Goal: Information Seeking & Learning: Learn about a topic

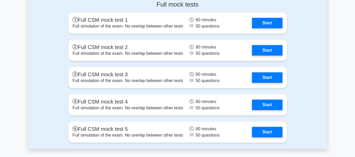
scroll to position [1682, 0]
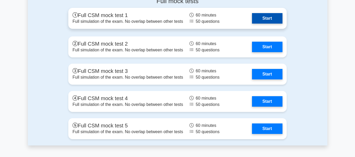
click at [258, 14] on link "Start" at bounding box center [267, 18] width 30 height 11
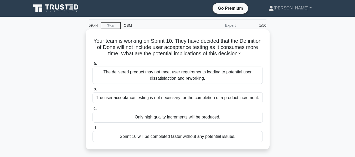
click at [198, 81] on div "The delivered product may not meet user requirements leading to potential user …" at bounding box center [178, 75] width 170 height 17
click at [93, 65] on input "a. The delivered product may not meet user requirements leading to potential us…" at bounding box center [93, 63] width 0 height 3
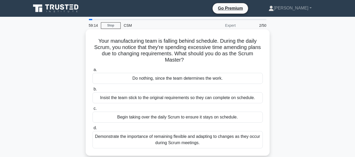
click at [181, 138] on div "Demonstrate the importance of remaining flexible and adapting to changes as the…" at bounding box center [178, 139] width 170 height 17
click at [93, 130] on input "d. Demonstrate the importance of remaining flexible and adapting to changes as …" at bounding box center [93, 128] width 0 height 3
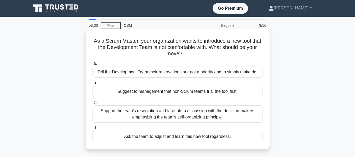
click at [175, 115] on div "Support the team's reservation and facilitate a discussion with the decision-ma…" at bounding box center [178, 114] width 170 height 17
click at [93, 104] on input "c. Support the team's reservation and facilitate a discussion with the decision…" at bounding box center [93, 102] width 0 height 3
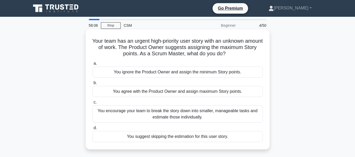
click at [181, 116] on div "You encourage your team to break the story down into smaller, manageable tasks …" at bounding box center [178, 114] width 170 height 17
click at [93, 104] on input "c. You encourage your team to break the story down into smaller, manageable tas…" at bounding box center [93, 102] width 0 height 3
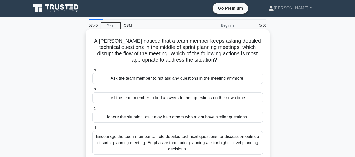
click at [168, 139] on div "Encourage the team member to note detailed technical questions for discussion o…" at bounding box center [178, 143] width 170 height 24
click at [93, 130] on input "d. Encourage the team member to note detailed technical questions for discussio…" at bounding box center [93, 128] width 0 height 3
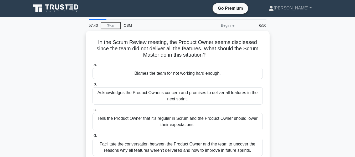
scroll to position [26, 0]
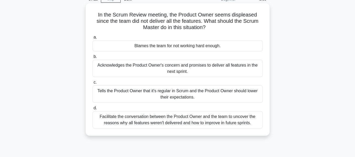
click at [177, 121] on div "Facilitate the conversation between the Product Owner and the team to uncover t…" at bounding box center [178, 119] width 170 height 17
click at [93, 110] on input "d. Facilitate the conversation between the Product Owner and the team to uncove…" at bounding box center [93, 108] width 0 height 3
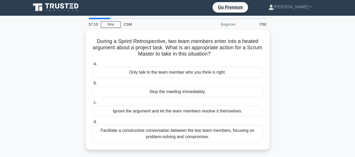
scroll to position [0, 0]
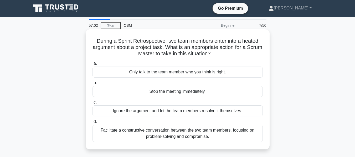
click at [171, 133] on div "Facilitate a constructive conversation between the two team members, focusing o…" at bounding box center [178, 133] width 170 height 17
click at [93, 124] on input "d. Facilitate a constructive conversation between the two team members, focusin…" at bounding box center [93, 121] width 0 height 3
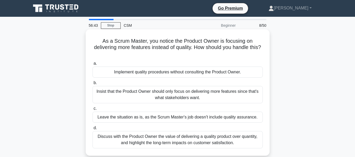
click at [186, 139] on div "Discuss with the Product Owner the value of delivering a quality product over q…" at bounding box center [178, 139] width 170 height 17
click at [93, 130] on input "d. Discuss with the Product Owner the value of delivering a quality product ove…" at bounding box center [93, 128] width 0 height 3
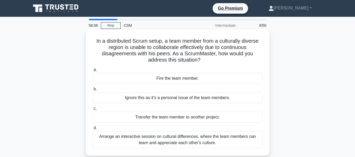
click at [186, 139] on div "Arrange an interactive session on cultural differences, where the team members …" at bounding box center [178, 139] width 170 height 17
click at [93, 130] on input "d. Arrange an interactive session on cultural differences, where the team membe…" at bounding box center [93, 128] width 0 height 3
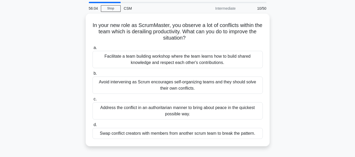
scroll to position [26, 0]
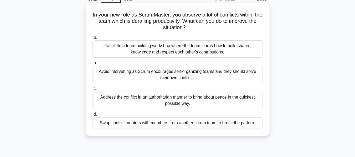
click at [203, 53] on div "Facilitate a team building workshop where the team learns how to build shared k…" at bounding box center [178, 48] width 170 height 17
click at [93, 39] on input "a. Facilitate a team building workshop where the team learns how to build share…" at bounding box center [93, 37] width 0 height 3
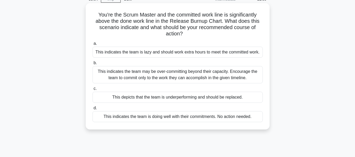
click at [203, 75] on div "This indicates the team may be over-committing beyond their capacity. Encourage…" at bounding box center [178, 74] width 170 height 17
click at [93, 65] on input "b. This indicates the team may be over-committing beyond their capacity. Encour…" at bounding box center [93, 63] width 0 height 3
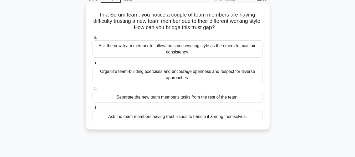
click at [179, 78] on div "Organize team-building exercises and encourage openness and respect for diverse…" at bounding box center [178, 74] width 170 height 17
click at [93, 65] on input "b. Organize team-building exercises and encourage openness and respect for dive…" at bounding box center [93, 63] width 0 height 3
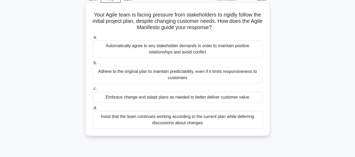
click at [182, 97] on div "Embrace change and adapt plans as needed to better deliver customer value" at bounding box center [178, 97] width 170 height 11
click at [93, 91] on input "c. Embrace change and adapt plans as needed to better deliver customer value" at bounding box center [93, 88] width 0 height 3
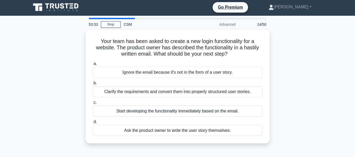
scroll to position [0, 0]
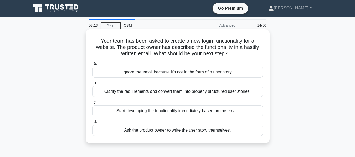
click at [151, 92] on div "Clarify the requirements and convert them into properly structured user stories." at bounding box center [178, 91] width 170 height 11
click at [93, 85] on input "b. Clarify the requirements and convert them into properly structured user stor…" at bounding box center [93, 82] width 0 height 3
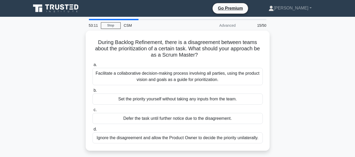
scroll to position [26, 0]
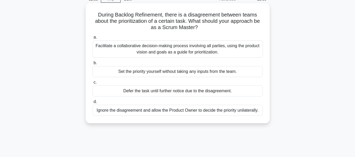
click at [168, 48] on div "Facilitate a collaborative decision-making process involving all parties, using…" at bounding box center [178, 48] width 170 height 17
click at [93, 39] on input "a. Facilitate a collaborative decision-making process involving all parties, us…" at bounding box center [93, 37] width 0 height 3
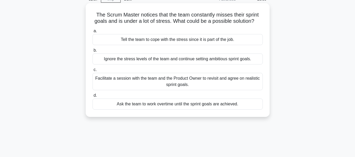
click at [179, 81] on div "Facilitate a session with the team and the Product Owner to revisit and agree o…" at bounding box center [178, 81] width 170 height 17
click at [93, 72] on input "c. Facilitate a session with the team and the Product Owner to revisit and agre…" at bounding box center [93, 69] width 0 height 3
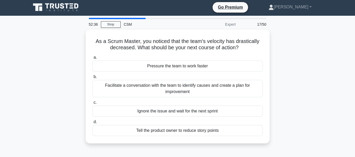
scroll to position [0, 0]
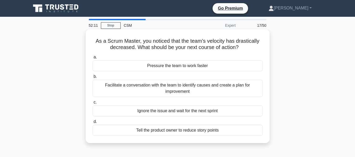
click at [175, 87] on div "Facilitate a conversation with the team to identify causes and create a plan fo…" at bounding box center [178, 88] width 170 height 17
click at [93, 79] on input "b. Facilitate a conversation with the team to identify causes and create a plan…" at bounding box center [93, 76] width 0 height 3
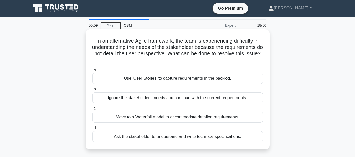
click at [186, 80] on div "Use 'User Stories' to capture requirements in the backlog." at bounding box center [178, 78] width 170 height 11
click at [93, 72] on input "a. Use 'User Stories' to capture requirements in the backlog." at bounding box center [93, 69] width 0 height 3
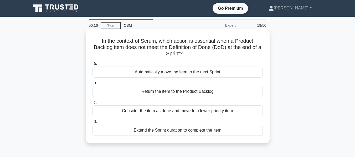
click at [180, 74] on div "Automatically move the item to the next Sprint" at bounding box center [178, 72] width 170 height 11
click at [93, 65] on input "a. Automatically move the item to the next Sprint" at bounding box center [93, 63] width 0 height 3
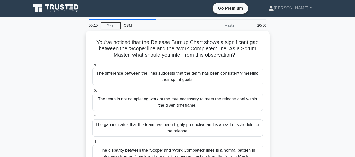
scroll to position [26, 0]
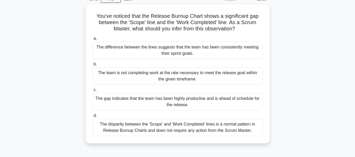
click at [180, 74] on div "The team is not completing work at the rate necessary to meet the release goal …" at bounding box center [178, 76] width 170 height 17
click at [93, 66] on input "b. The team is not completing work at the rate necessary to meet the release go…" at bounding box center [93, 64] width 0 height 3
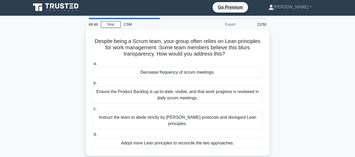
scroll to position [0, 0]
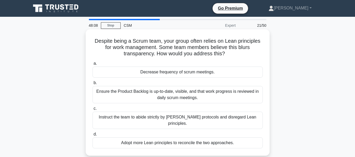
click at [182, 96] on div "Ensure the Product Backlog is up-to-date, visible, and that work progress is re…" at bounding box center [178, 94] width 170 height 17
click at [93, 85] on input "b. Ensure the Product Backlog is up-to-date, visible, and that work progress is…" at bounding box center [93, 82] width 0 height 3
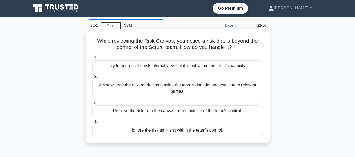
click at [176, 89] on div "Acknowledge the risk, mark it as outside the team's domain, and escalate to rel…" at bounding box center [178, 88] width 170 height 17
click at [93, 79] on input "b. Acknowledge the risk, mark it as outside the team's domain, and escalate to …" at bounding box center [93, 76] width 0 height 3
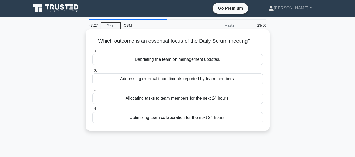
click at [181, 99] on div "Allocating tasks to team members for the next 24 hours." at bounding box center [178, 98] width 170 height 11
click at [93, 92] on input "c. Allocating tasks to team members for the next 24 hours." at bounding box center [93, 89] width 0 height 3
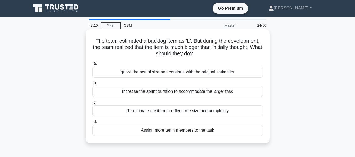
click at [179, 111] on div "Re-estimate the item to reflect true size and complexity" at bounding box center [178, 111] width 170 height 11
click at [93, 104] on input "c. Re-estimate the item to reflect true size and complexity" at bounding box center [93, 102] width 0 height 3
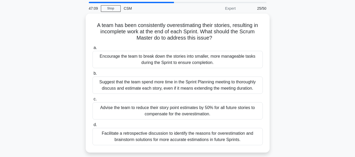
scroll to position [26, 0]
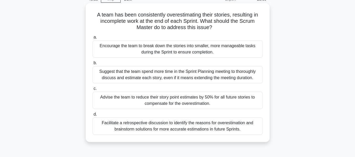
click at [176, 126] on div "Facilitate a retrospective discussion to identify the reasons for overestimatio…" at bounding box center [178, 126] width 170 height 17
click at [93, 116] on input "d. Facilitate a retrospective discussion to identify the reasons for overestima…" at bounding box center [93, 114] width 0 height 3
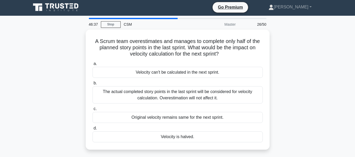
scroll to position [0, 0]
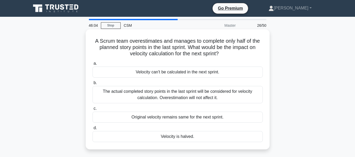
click at [204, 94] on div "The actual completed story points in the last sprint will be considered for vel…" at bounding box center [178, 94] width 170 height 17
click at [93, 85] on input "b. The actual completed story points in the last sprint will be considered for …" at bounding box center [93, 82] width 0 height 3
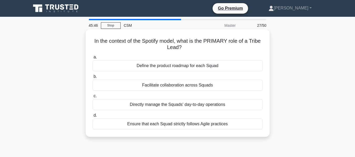
click at [197, 88] on div "Facilitate collaboration across Squads" at bounding box center [178, 85] width 170 height 11
click at [93, 79] on input "b. Facilitate collaboration across Squads" at bounding box center [93, 76] width 0 height 3
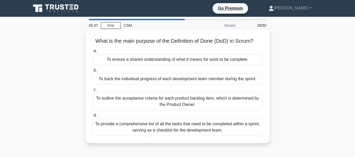
click at [146, 60] on div "To ensure a shared understanding of what it means for work to be complete." at bounding box center [178, 59] width 170 height 11
click at [93, 53] on input "a. To ensure a shared understanding of what it means for work to be complete." at bounding box center [93, 50] width 0 height 3
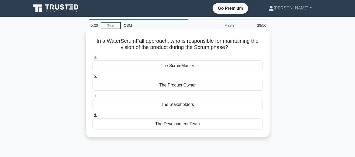
click at [178, 67] on div "The ScrumMaster" at bounding box center [178, 65] width 170 height 11
click at [93, 59] on input "a. The ScrumMaster" at bounding box center [93, 57] width 0 height 3
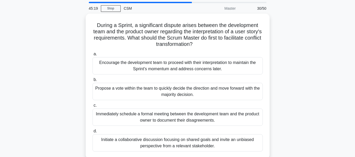
scroll to position [26, 0]
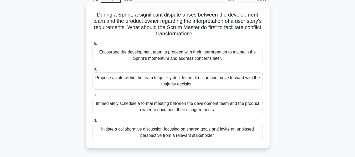
click at [177, 105] on div "Immediately schedule a formal meeting between the development team and the prod…" at bounding box center [178, 106] width 170 height 17
click at [93, 97] on input "c. Immediately schedule a formal meeting between the development team and the p…" at bounding box center [93, 95] width 0 height 3
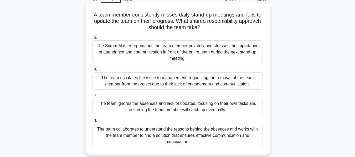
click at [181, 136] on div "The team collaborates to understand the reasons behind the absences and works w…" at bounding box center [178, 136] width 170 height 24
click at [93, 123] on input "d. The team collaborates to understand the reasons behind the absences and work…" at bounding box center [93, 120] width 0 height 3
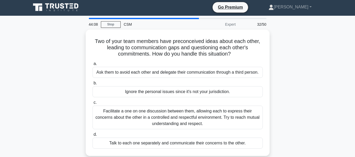
scroll to position [0, 0]
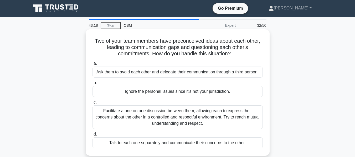
click at [164, 117] on div "Facilitate a one on one discussion between them, allowing each to express their…" at bounding box center [178, 118] width 170 height 24
click at [93, 104] on input "c. Facilitate a one on one discussion between them, allowing each to express th…" at bounding box center [93, 102] width 0 height 3
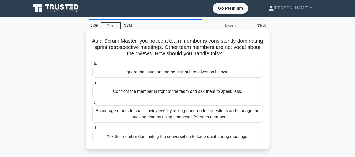
click at [162, 116] on div "Encourage others to share their views by asking open-ended questions and manage…" at bounding box center [178, 114] width 170 height 17
click at [93, 104] on input "c. Encourage others to share their views by asking open-ended questions and man…" at bounding box center [93, 102] width 0 height 3
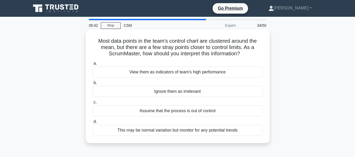
click at [171, 132] on div "This may be normal variation but monitor for any potential trends" at bounding box center [178, 130] width 170 height 11
click at [93, 124] on input "d. This may be normal variation but monitor for any potential trends" at bounding box center [93, 121] width 0 height 3
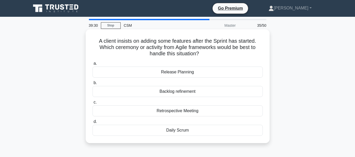
click at [172, 92] on div "Backlog refinement" at bounding box center [178, 91] width 170 height 11
click at [93, 85] on input "b. Backlog refinement" at bounding box center [93, 82] width 0 height 3
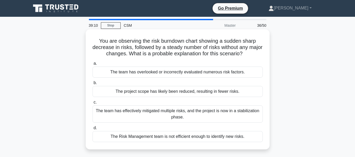
click at [176, 114] on div "The team has effectively mitigated multiple risks, and the project is now in a …" at bounding box center [178, 114] width 170 height 17
click at [93, 104] on input "c. The team has effectively mitigated multiple risks, and the project is now in…" at bounding box center [93, 102] width 0 height 3
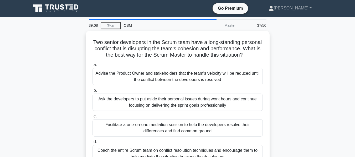
scroll to position [26, 0]
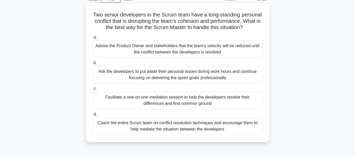
click at [183, 132] on div "Coach the entire Scrum team on conflict resolution techniques and encourage the…" at bounding box center [178, 126] width 170 height 17
click at [93, 116] on input "d. Coach the entire Scrum team on conflict resolution techniques and encourage …" at bounding box center [93, 114] width 0 height 3
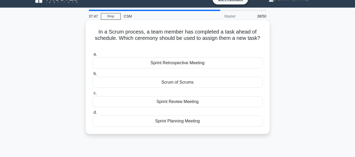
scroll to position [0, 0]
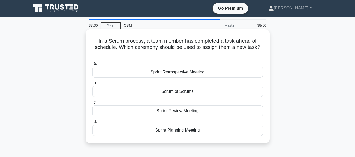
click at [180, 73] on div "Sprint Retrospective Meeting" at bounding box center [178, 72] width 170 height 11
click at [93, 65] on input "a. Sprint Retrospective Meeting" at bounding box center [93, 63] width 0 height 3
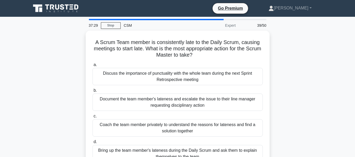
scroll to position [26, 0]
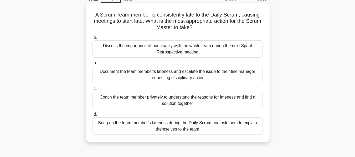
click at [178, 99] on div "Coach the team member privately to understand the reasons for lateness and find…" at bounding box center [178, 100] width 170 height 17
click at [93, 91] on input "c. Coach the team member privately to understand the reasons for lateness and f…" at bounding box center [93, 88] width 0 height 3
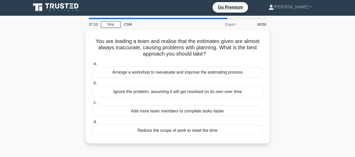
scroll to position [0, 0]
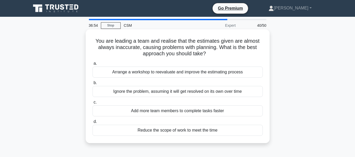
click at [207, 73] on div "Arrange a workshop to reevaluate and improve the estimating process" at bounding box center [178, 72] width 170 height 11
click at [93, 65] on input "a. Arrange a workshop to reevaluate and improve the estimating process" at bounding box center [93, 63] width 0 height 3
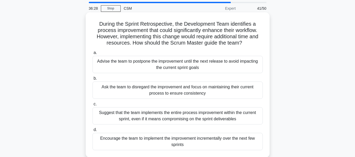
scroll to position [26, 0]
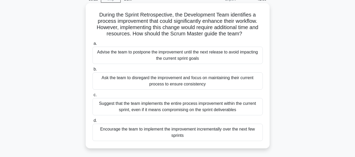
click at [177, 134] on div "Encourage the team to implement the improvement incrementally over the next few…" at bounding box center [178, 132] width 170 height 17
click at [93, 123] on input "d. Encourage the team to implement the improvement incrementally over the next …" at bounding box center [93, 120] width 0 height 3
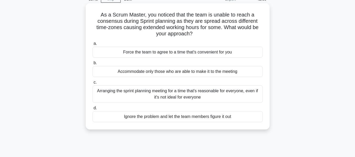
scroll to position [0, 0]
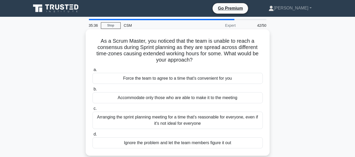
click at [173, 117] on div "Arranging the sprint planning meeting for a time that's reasonable for everyone…" at bounding box center [178, 120] width 170 height 17
click at [93, 111] on input "c. Arranging the sprint planning meeting for a time that's reasonable for every…" at bounding box center [93, 108] width 0 height 3
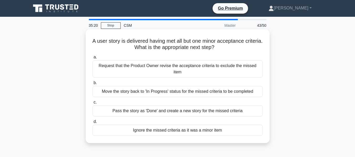
click at [166, 86] on div "Move the story back to 'In Progress' status for the missed criteria to be compl…" at bounding box center [178, 91] width 170 height 11
click at [93, 85] on input "b. Move the story back to 'In Progress' status for the missed criteria to be co…" at bounding box center [93, 82] width 0 height 3
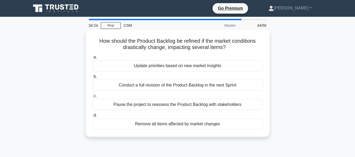
click at [172, 86] on div "Conduct a full revision of the Product Backlog in the next Sprint" at bounding box center [178, 85] width 170 height 11
click at [93, 79] on input "b. Conduct a full revision of the Product Backlog in the next Sprint" at bounding box center [93, 76] width 0 height 3
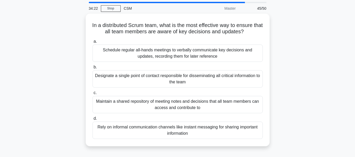
scroll to position [26, 0]
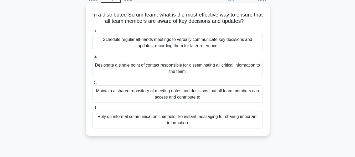
click at [185, 95] on div "Maintain a shared repository of meeting notes and decisions that all team membe…" at bounding box center [178, 94] width 170 height 17
click at [93, 84] on input "c. Maintain a shared repository of meeting notes and decisions that all team me…" at bounding box center [93, 82] width 0 height 3
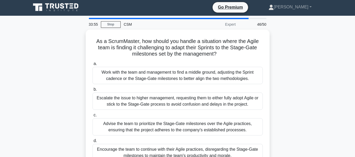
scroll to position [0, 0]
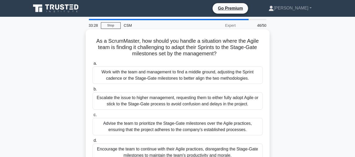
click at [181, 79] on div "Work with the team and management to find a middle ground, adjusting the Sprint…" at bounding box center [178, 75] width 170 height 17
click at [93, 65] on input "a. Work with the team and management to find a middle ground, adjusting the Spr…" at bounding box center [93, 63] width 0 height 3
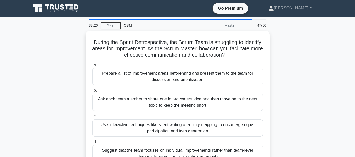
scroll to position [26, 0]
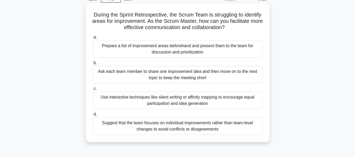
click at [165, 51] on div "Prepare a list of improvement areas beforehand and present them to the team for…" at bounding box center [178, 48] width 170 height 17
click at [93, 39] on input "a. Prepare a list of improvement areas beforehand and present them to the team …" at bounding box center [93, 37] width 0 height 3
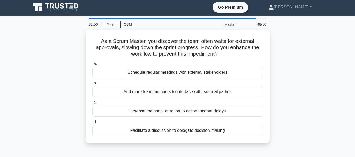
scroll to position [0, 0]
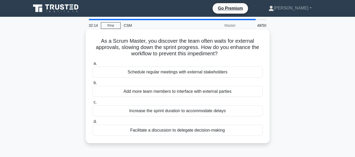
click at [171, 74] on div "Schedule regular meetings with external stakeholders" at bounding box center [178, 72] width 170 height 11
click at [93, 65] on input "a. Schedule regular meetings with external stakeholders" at bounding box center [93, 63] width 0 height 3
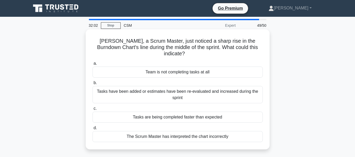
click at [181, 87] on div "Tasks have been added or estimates have been re-evaluated and increased during …" at bounding box center [178, 94] width 170 height 17
click at [93, 85] on input "b. Tasks have been added or estimates have been re-evaluated and increased duri…" at bounding box center [93, 82] width 0 height 3
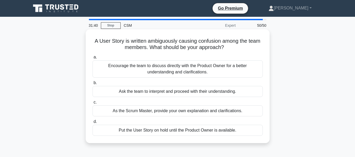
click at [172, 70] on div "Encourage the team to discuss directly with the Product Owner for a better unde…" at bounding box center [178, 68] width 170 height 17
click at [93, 59] on input "a. Encourage the team to discuss directly with the Product Owner for a better u…" at bounding box center [93, 57] width 0 height 3
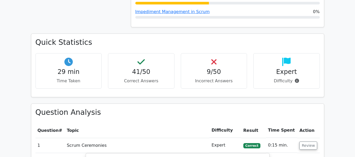
scroll to position [526, 0]
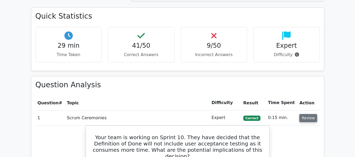
click at [311, 114] on button "Review" at bounding box center [308, 118] width 18 height 8
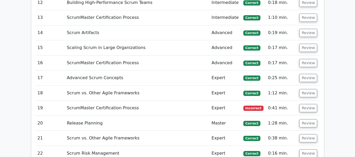
scroll to position [815, 0]
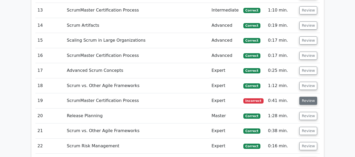
click at [309, 97] on button "Review" at bounding box center [308, 101] width 18 height 8
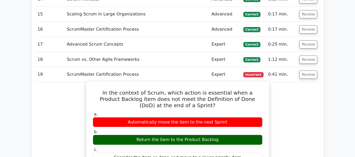
scroll to position [867, 0]
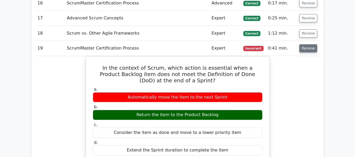
click at [300, 44] on button "Review" at bounding box center [308, 48] width 18 height 8
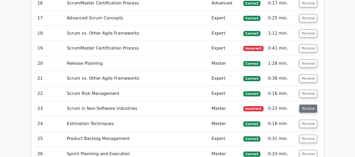
click at [305, 105] on button "Review" at bounding box center [308, 109] width 18 height 8
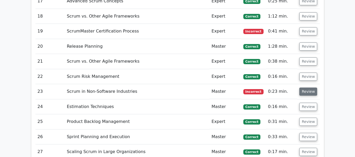
scroll to position [894, 0]
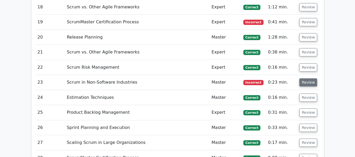
click at [308, 79] on button "Review" at bounding box center [308, 83] width 18 height 8
click at [303, 79] on button "Review" at bounding box center [308, 83] width 18 height 8
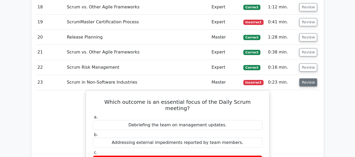
click at [307, 79] on button "Review" at bounding box center [308, 83] width 18 height 8
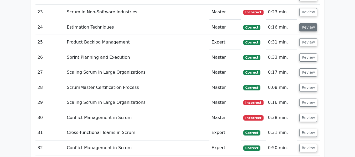
scroll to position [972, 0]
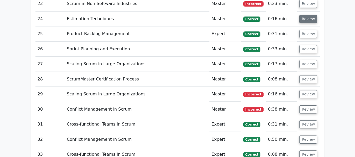
click at [305, 90] on button "Review" at bounding box center [308, 94] width 18 height 8
click at [310, 90] on button "Review" at bounding box center [308, 94] width 18 height 8
click at [309, 90] on button "Review" at bounding box center [308, 94] width 18 height 8
click at [308, 106] on button "Review" at bounding box center [308, 110] width 18 height 8
